Goal: Check status: Check status

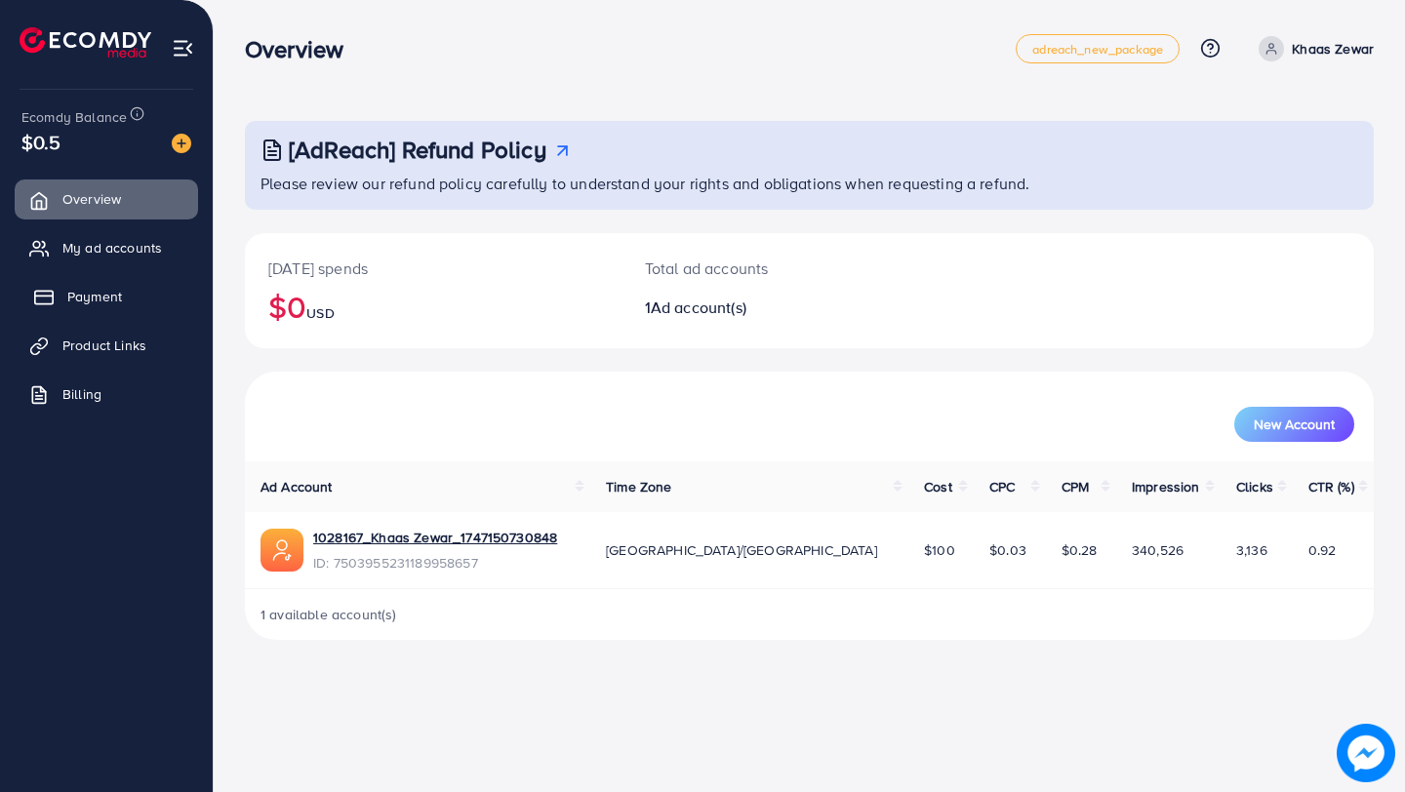
click at [129, 298] on link "Payment" at bounding box center [106, 296] width 183 height 39
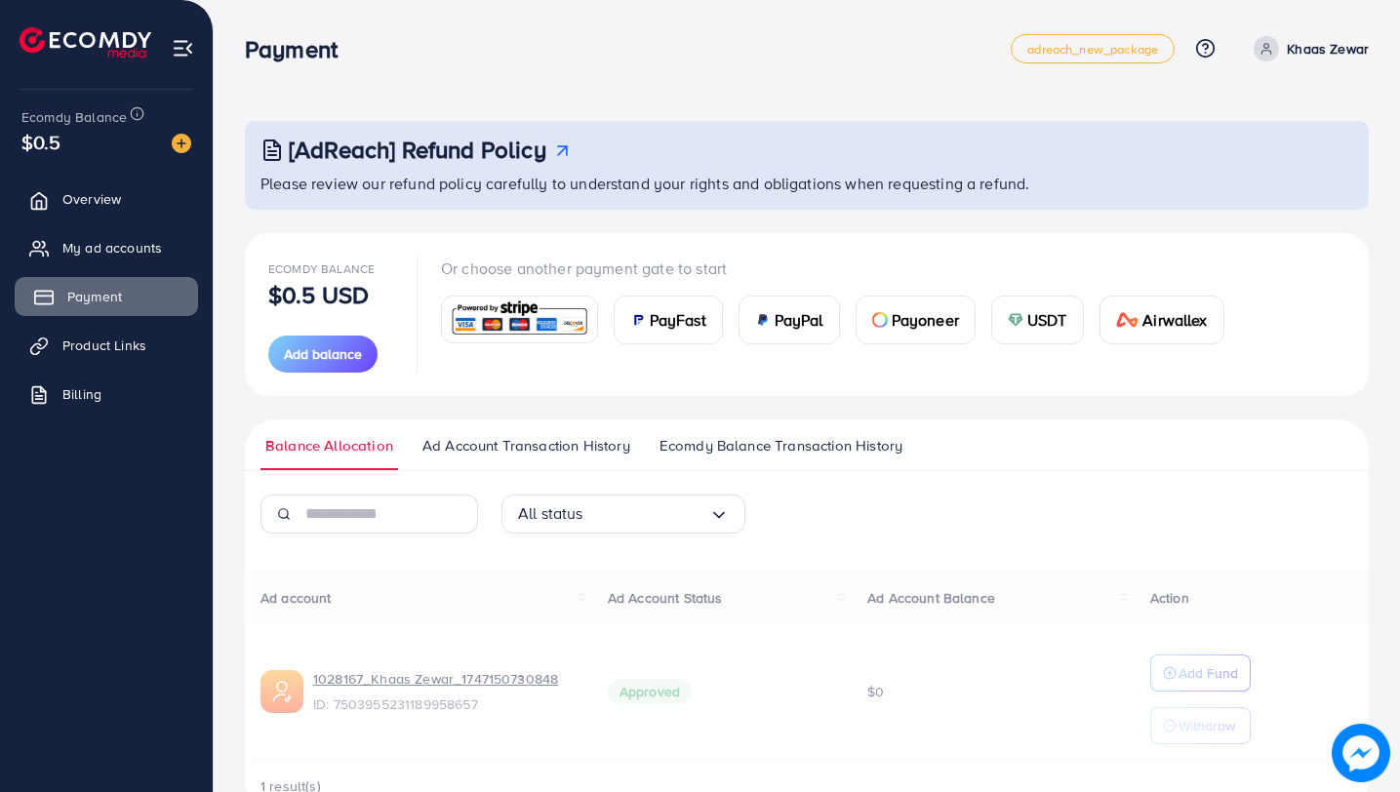
scroll to position [51, 0]
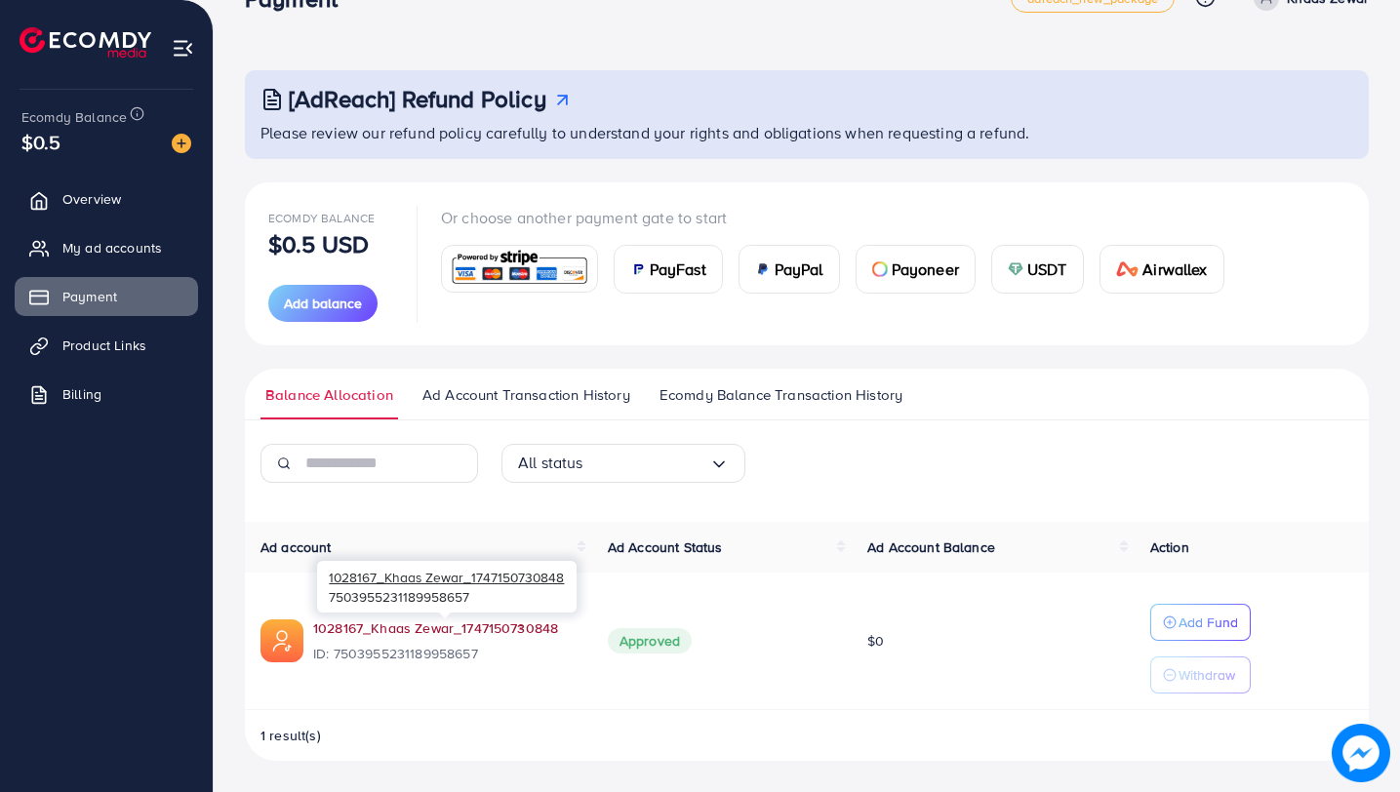
click at [509, 631] on link "1028167_Khaas Zewar_1747150730848" at bounding box center [444, 628] width 263 height 20
click at [397, 632] on link "1028167_Khaas Zewar_1747150730848" at bounding box center [444, 628] width 263 height 20
click at [427, 631] on link "1028167_Khaas Zewar_1747150730848" at bounding box center [444, 628] width 263 height 20
